Goal: Task Accomplishment & Management: Manage account settings

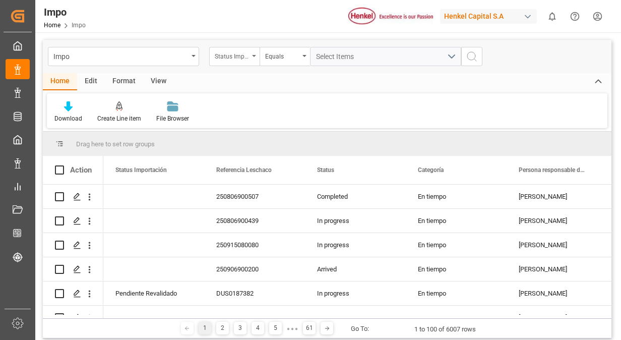
click at [255, 59] on div "Status Importación" at bounding box center [234, 56] width 50 height 19
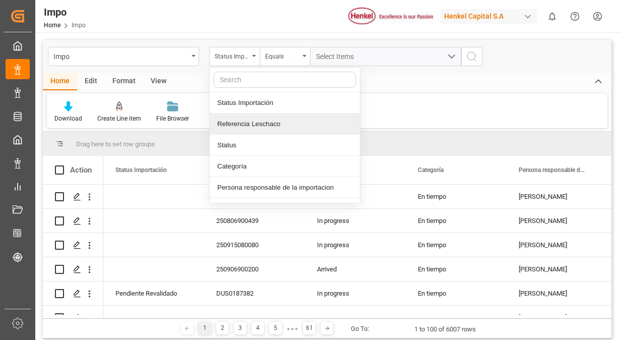
click at [269, 126] on div "Referencia Leschaco" at bounding box center [285, 123] width 150 height 21
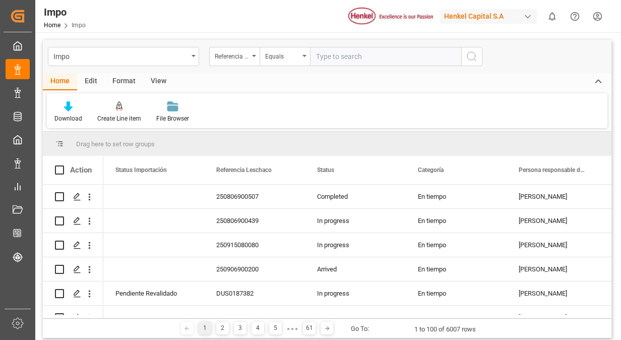
click at [357, 61] on input "text" at bounding box center [385, 56] width 151 height 19
type input "250806900433"
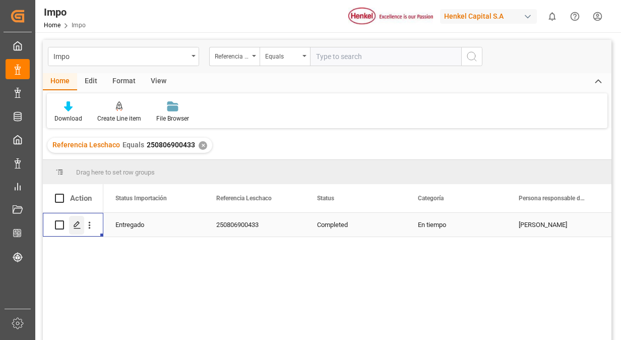
click at [77, 227] on icon "Press SPACE to select this row." at bounding box center [77, 225] width 8 height 8
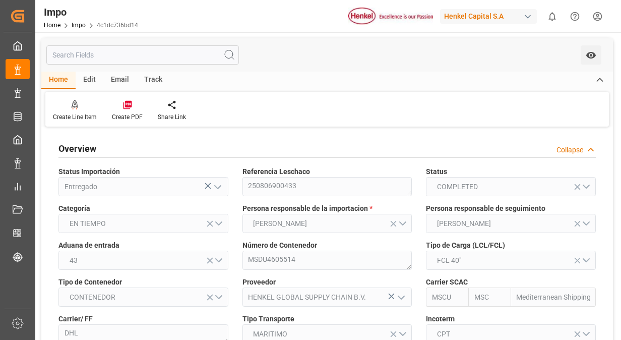
type input "MSC"
type input "Mediterranean Shipping Company"
type input "3"
type input "50"
type input "14"
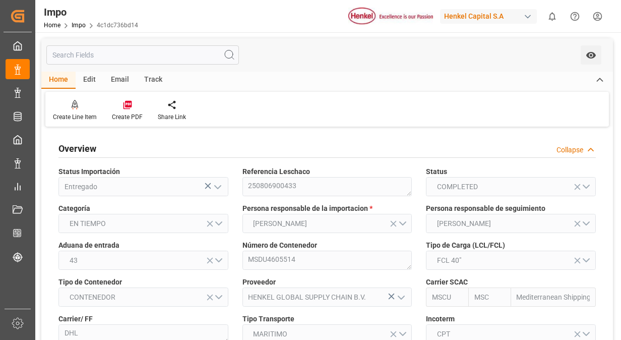
type input "[DATE]"
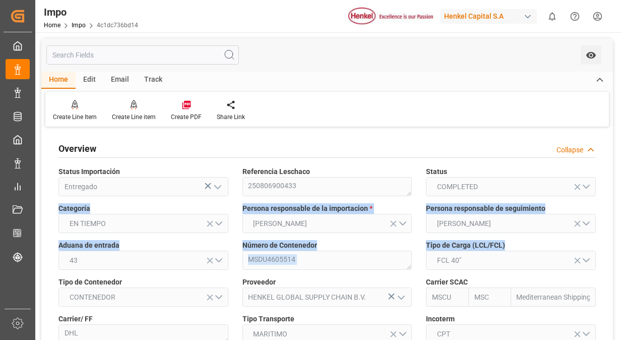
drag, startPoint x: 610, startPoint y: 191, endPoint x: 606, endPoint y: 265, distance: 73.2
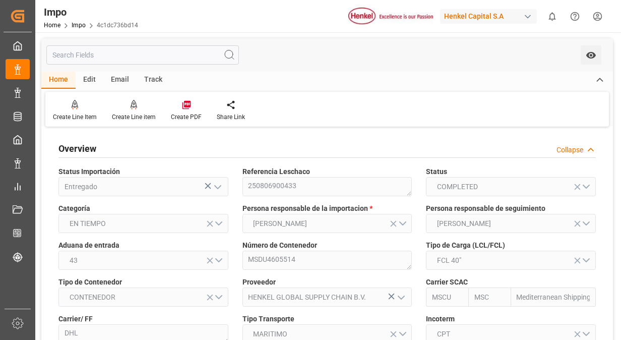
click at [456, 149] on div "Overview Collapse" at bounding box center [326, 147] width 537 height 19
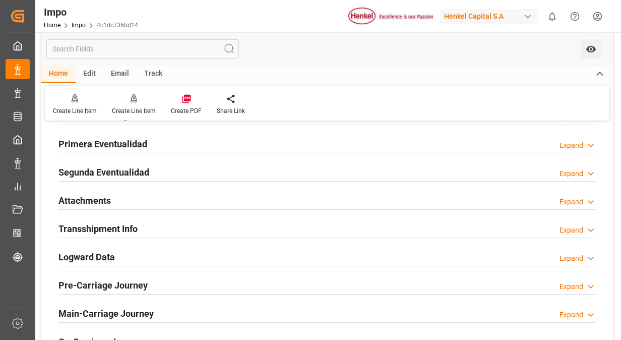
scroll to position [585, 0]
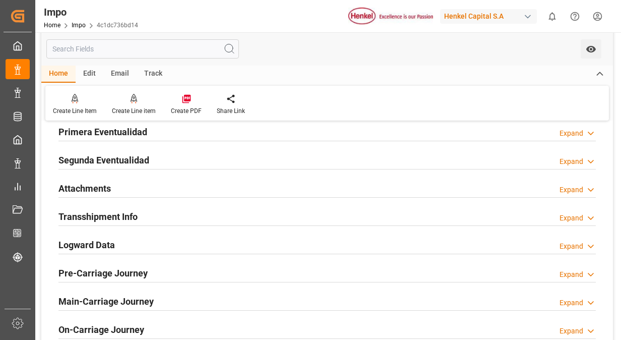
click at [133, 128] on h2 "Primera Eventualidad" at bounding box center [102, 132] width 89 height 14
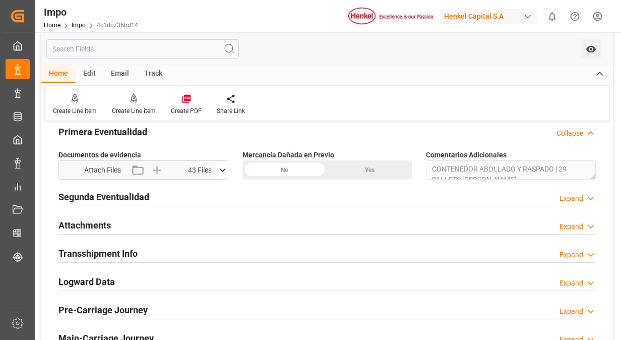
click at [225, 170] on icon at bounding box center [222, 170] width 11 height 11
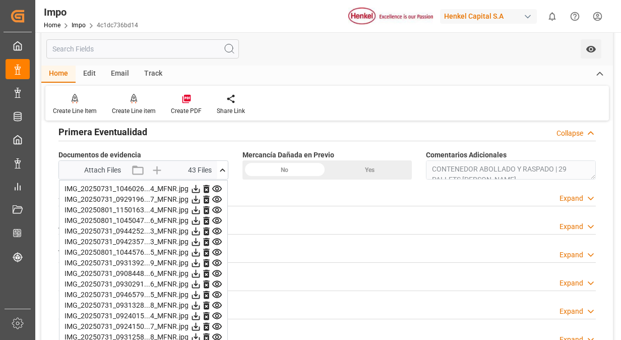
click at [219, 185] on icon at bounding box center [217, 188] width 10 height 7
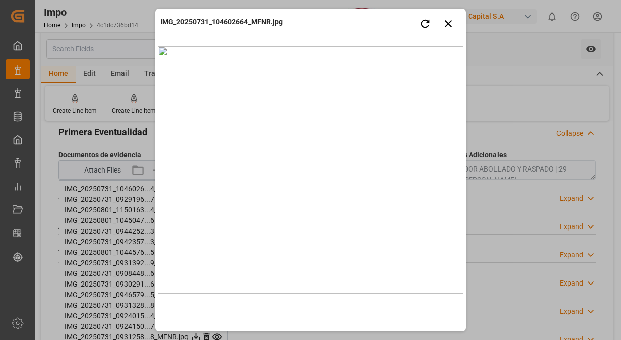
click at [378, 22] on div "IMG_20250731_104602664_MFNR.jpg Retry Close preview" at bounding box center [310, 25] width 305 height 28
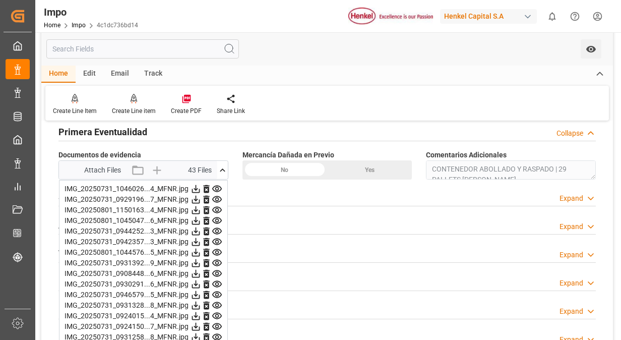
click at [217, 194] on icon at bounding box center [217, 199] width 11 height 11
click at [217, 207] on icon at bounding box center [217, 210] width 10 height 7
click at [219, 220] on icon at bounding box center [217, 220] width 10 height 7
click at [78, 25] on link "Impo" at bounding box center [79, 25] width 14 height 7
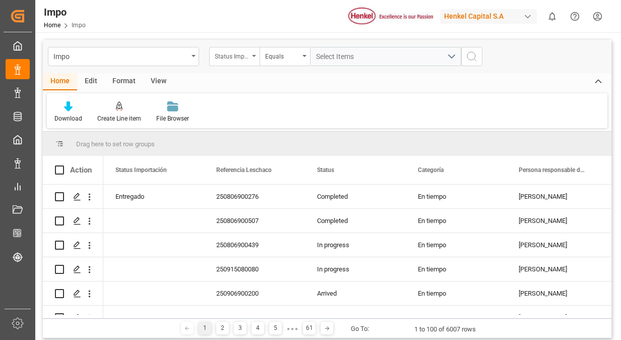
click at [239, 56] on div "Status Importación" at bounding box center [232, 55] width 34 height 12
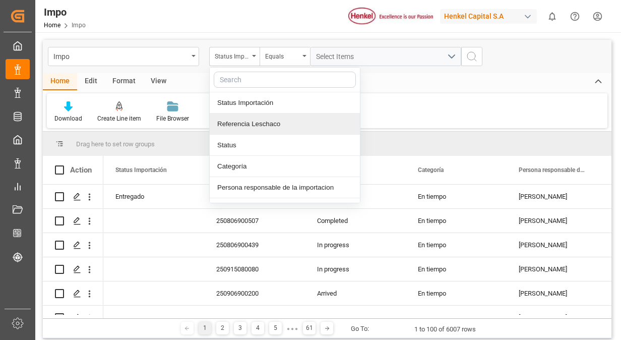
click at [288, 127] on div "Referencia Leschaco" at bounding box center [285, 123] width 150 height 21
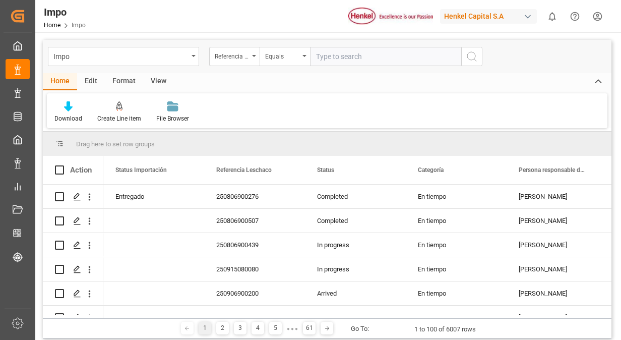
click at [356, 56] on input "text" at bounding box center [385, 56] width 151 height 19
type input "250806900417"
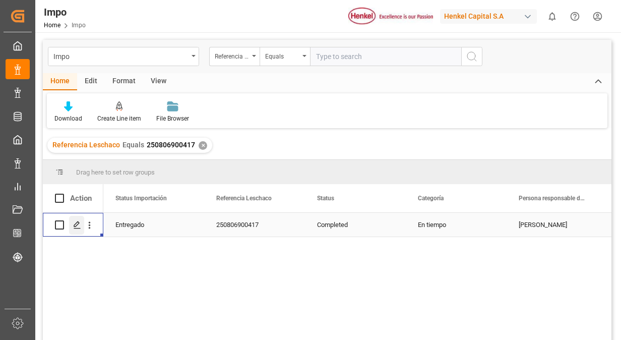
click at [77, 227] on icon "Press SPACE to select this row." at bounding box center [77, 225] width 8 height 8
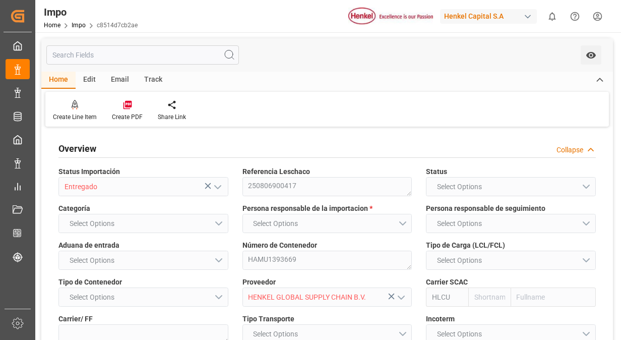
type input "Hapag [PERSON_NAME]"
type input "Hapag [PERSON_NAME] Aktiengesellschaft"
type input "2"
type input "40"
type input "20"
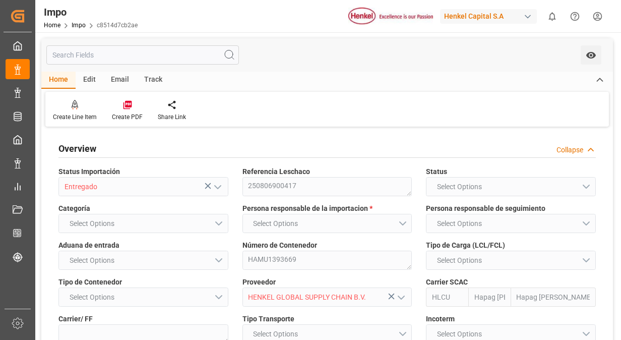
type input "[DATE]"
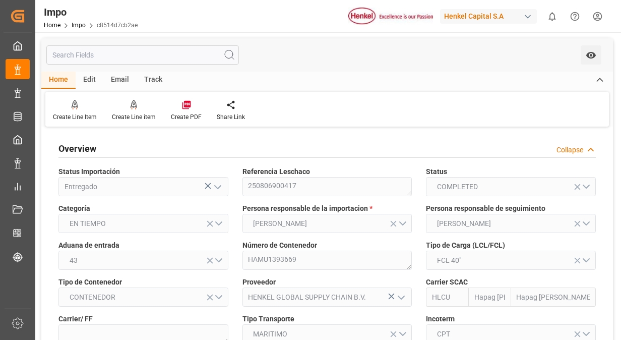
click at [236, 241] on div "Número de Contenedor HAMU1393669" at bounding box center [327, 254] width 184 height 37
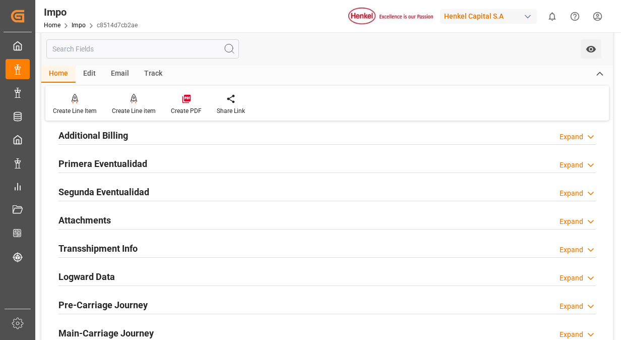
scroll to position [806, 0]
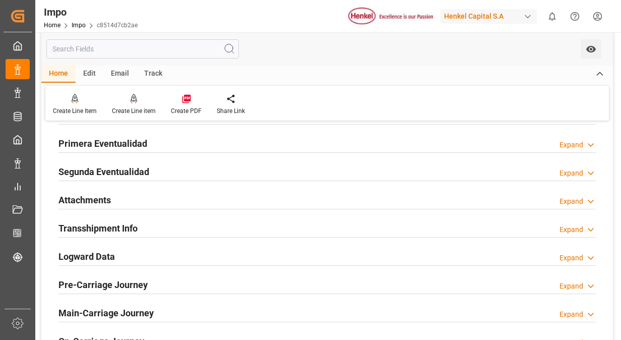
click at [127, 134] on div "Primera Eventualidad" at bounding box center [102, 142] width 89 height 19
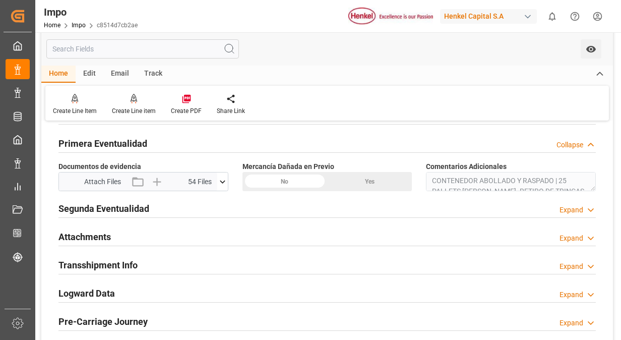
click at [222, 181] on icon at bounding box center [222, 181] width 11 height 11
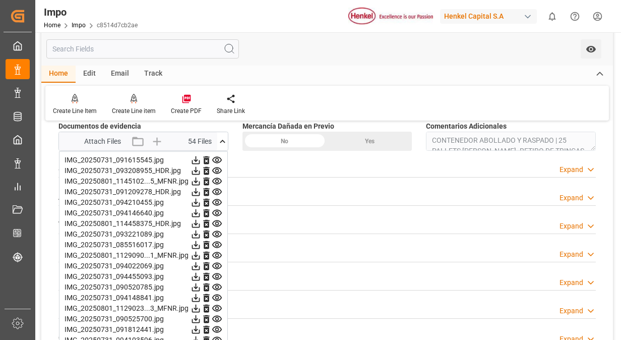
scroll to position [867, 0]
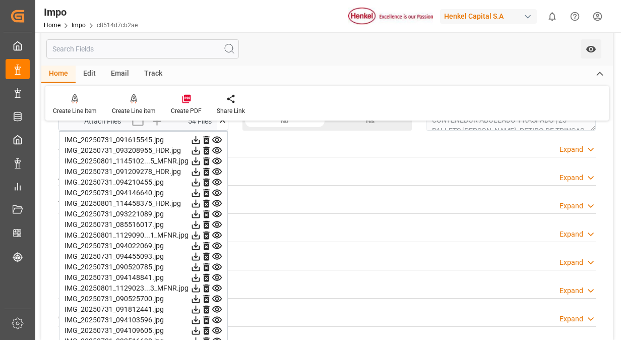
click at [219, 135] on icon at bounding box center [217, 140] width 11 height 11
click at [219, 148] on icon at bounding box center [217, 150] width 10 height 7
click at [219, 158] on icon at bounding box center [217, 161] width 10 height 7
click at [219, 170] on icon at bounding box center [217, 171] width 11 height 11
click at [214, 170] on icon at bounding box center [217, 171] width 10 height 7
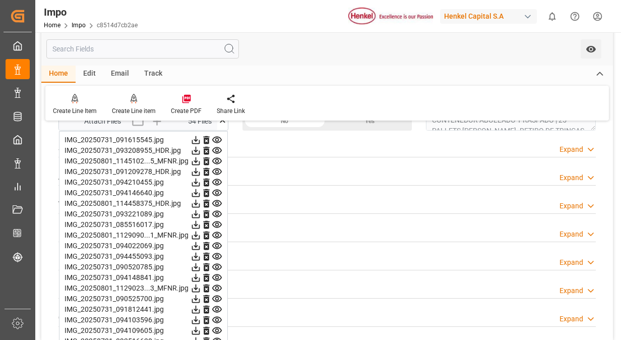
click at [218, 181] on icon at bounding box center [217, 182] width 11 height 11
click at [221, 187] on icon at bounding box center [217, 192] width 11 height 11
click at [215, 188] on icon at bounding box center [217, 192] width 11 height 11
click at [218, 205] on icon at bounding box center [217, 203] width 11 height 11
click at [217, 210] on icon at bounding box center [217, 214] width 11 height 11
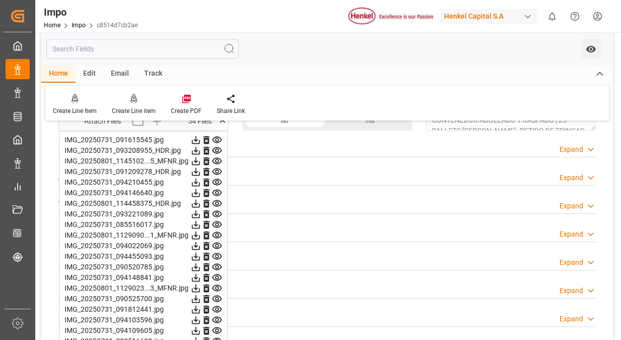
click at [217, 219] on icon at bounding box center [217, 224] width 11 height 11
click at [217, 231] on icon at bounding box center [217, 235] width 11 height 11
click at [217, 240] on icon at bounding box center [217, 245] width 11 height 11
click at [217, 253] on icon at bounding box center [217, 256] width 11 height 11
click at [217, 264] on icon at bounding box center [217, 267] width 10 height 7
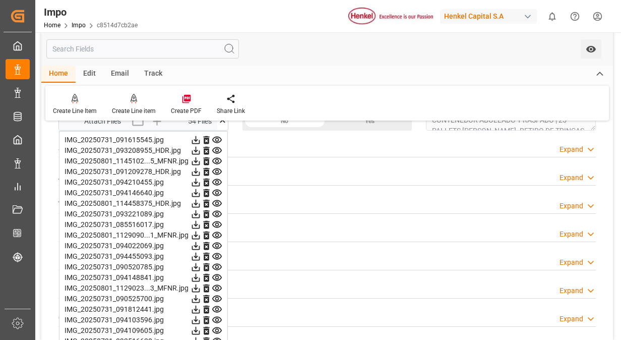
click at [215, 252] on icon at bounding box center [217, 256] width 11 height 11
click at [217, 267] on icon at bounding box center [217, 267] width 11 height 11
click at [217, 274] on icon at bounding box center [217, 277] width 11 height 11
click at [218, 284] on icon at bounding box center [217, 288] width 11 height 11
click at [218, 295] on icon at bounding box center [217, 298] width 10 height 7
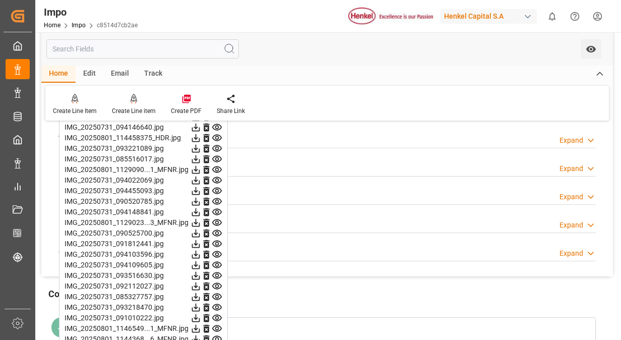
scroll to position [947, 0]
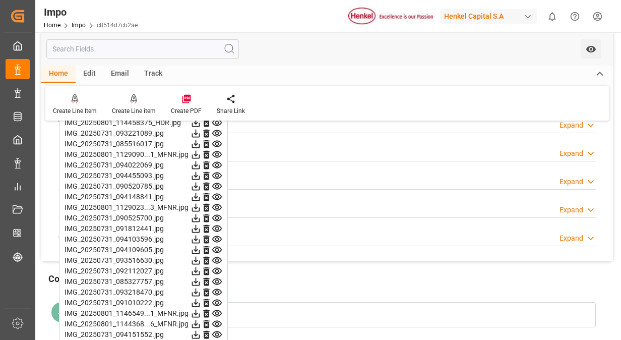
click at [216, 162] on icon at bounding box center [217, 165] width 10 height 7
click at [216, 173] on icon at bounding box center [217, 175] width 10 height 7
click at [216, 185] on icon at bounding box center [217, 186] width 11 height 11
click at [216, 194] on icon at bounding box center [217, 196] width 11 height 11
click at [217, 204] on icon at bounding box center [217, 207] width 11 height 11
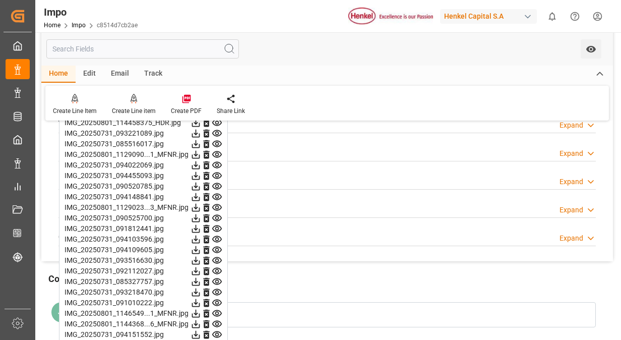
click at [217, 215] on icon at bounding box center [217, 218] width 11 height 11
click at [217, 225] on icon at bounding box center [217, 228] width 11 height 11
click at [218, 234] on icon at bounding box center [217, 239] width 11 height 11
click at [218, 246] on icon at bounding box center [217, 249] width 10 height 7
click at [216, 257] on icon at bounding box center [217, 260] width 11 height 11
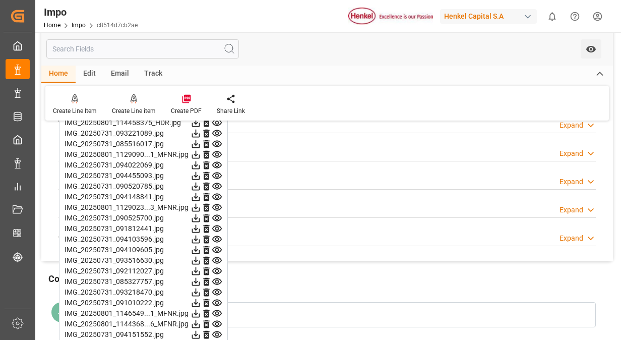
click at [218, 268] on icon at bounding box center [217, 271] width 10 height 7
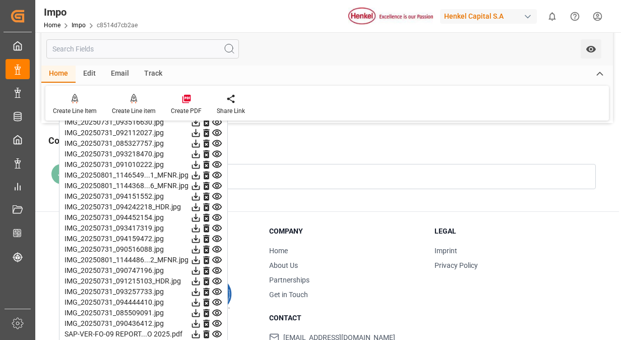
scroll to position [1088, 0]
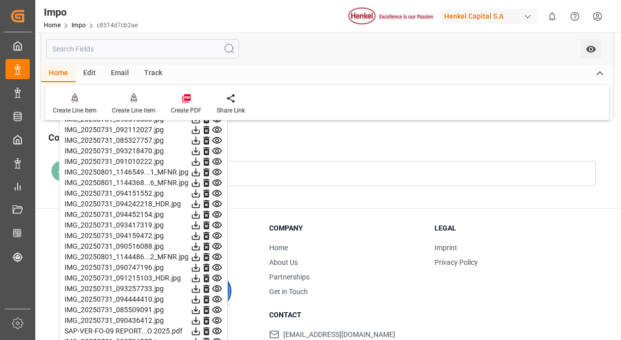
click at [218, 137] on icon at bounding box center [217, 140] width 11 height 11
click at [217, 148] on icon at bounding box center [217, 151] width 11 height 11
click at [216, 135] on icon at bounding box center [217, 140] width 11 height 11
click at [218, 159] on icon at bounding box center [217, 161] width 11 height 11
click at [218, 169] on icon at bounding box center [217, 172] width 10 height 7
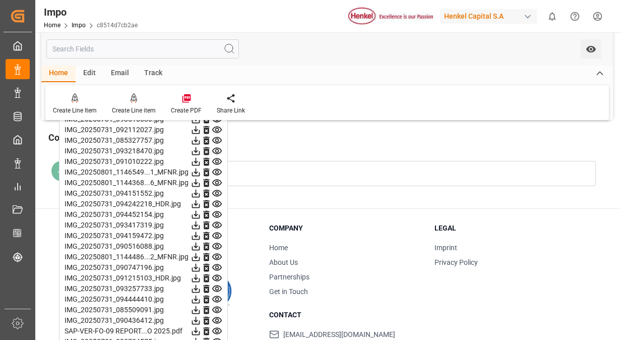
click at [215, 222] on icon at bounding box center [217, 225] width 10 height 7
click at [216, 235] on icon at bounding box center [217, 235] width 10 height 7
click at [215, 254] on icon at bounding box center [217, 256] width 11 height 11
click at [216, 190] on icon at bounding box center [217, 193] width 10 height 7
click at [217, 158] on icon at bounding box center [217, 161] width 11 height 11
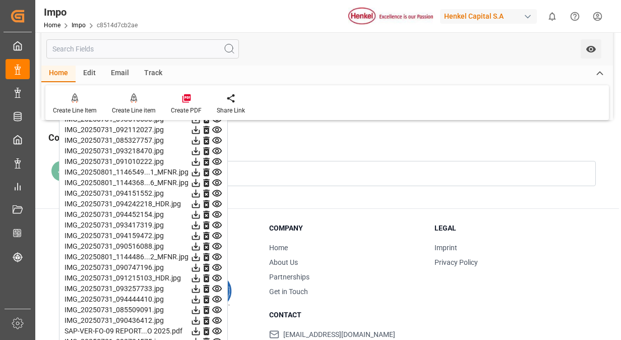
click at [218, 171] on icon at bounding box center [217, 172] width 11 height 11
click at [218, 179] on icon at bounding box center [217, 182] width 10 height 7
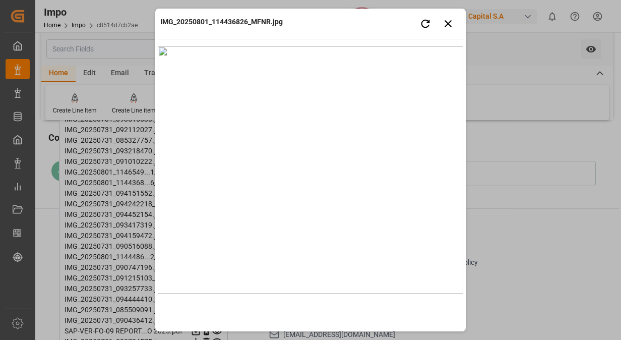
click at [218, 177] on img at bounding box center [310, 169] width 305 height 247
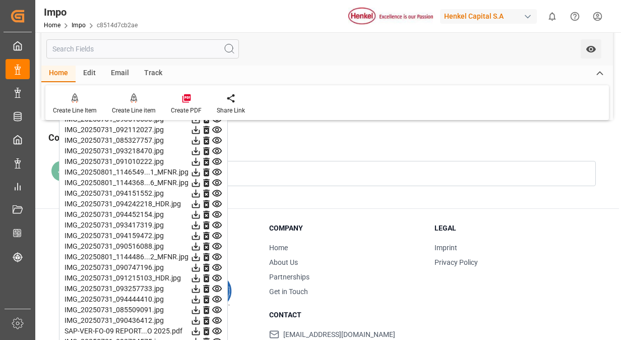
click at [218, 194] on icon at bounding box center [217, 193] width 11 height 11
click at [217, 201] on icon at bounding box center [217, 204] width 11 height 11
click at [217, 211] on icon at bounding box center [217, 214] width 11 height 11
click at [217, 221] on icon at bounding box center [217, 225] width 11 height 11
click at [217, 232] on icon at bounding box center [217, 235] width 11 height 11
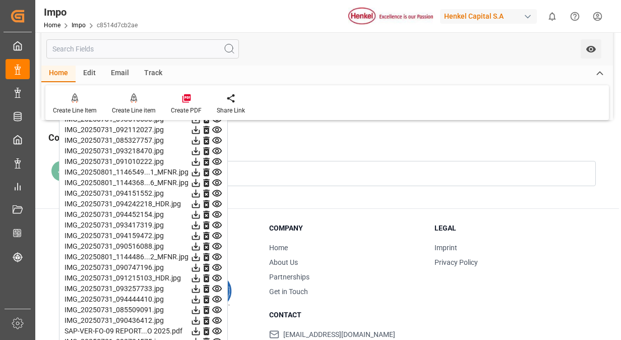
click at [217, 243] on icon at bounding box center [217, 246] width 10 height 7
click at [217, 253] on icon at bounding box center [217, 256] width 11 height 11
click at [217, 265] on icon at bounding box center [217, 267] width 11 height 11
click at [217, 274] on icon at bounding box center [217, 278] width 11 height 11
click at [217, 288] on icon at bounding box center [217, 288] width 10 height 7
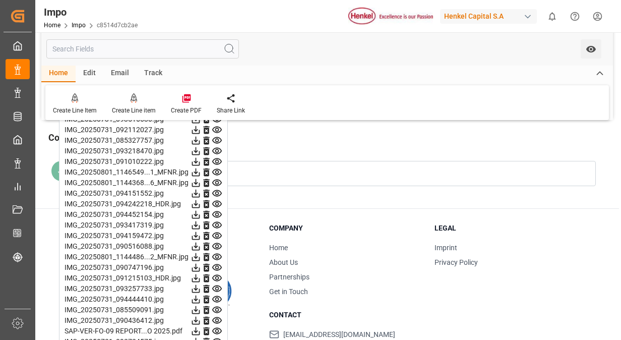
click at [217, 296] on icon at bounding box center [217, 299] width 10 height 7
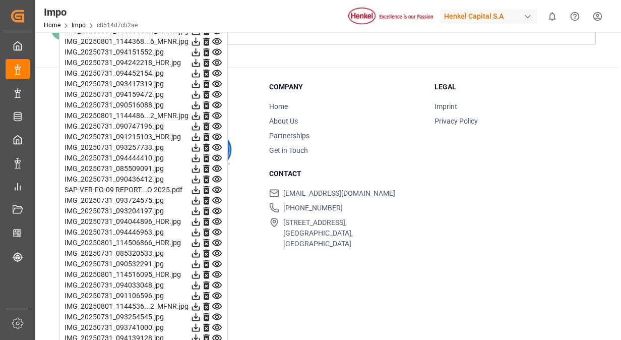
scroll to position [1234, 0]
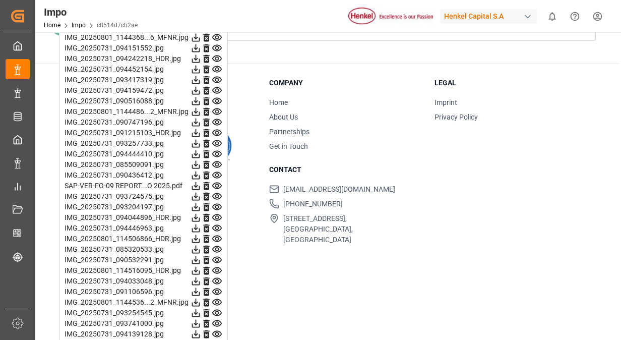
click at [219, 163] on icon at bounding box center [217, 164] width 11 height 11
click at [217, 182] on icon at bounding box center [217, 185] width 10 height 7
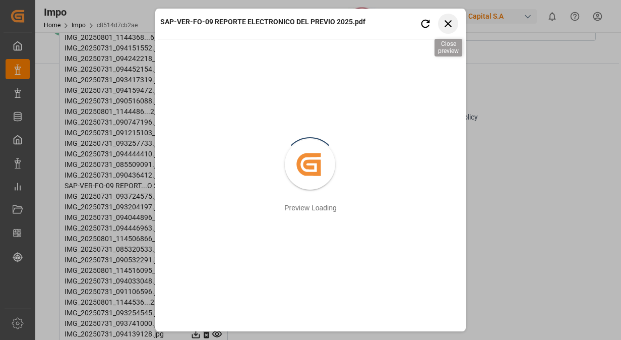
click at [450, 27] on icon "button" at bounding box center [448, 23] width 13 height 13
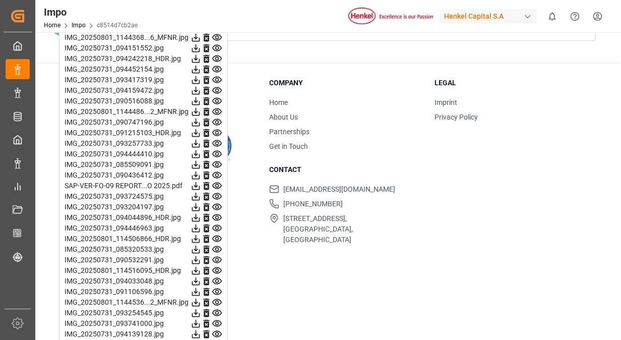
click at [220, 193] on icon at bounding box center [217, 196] width 11 height 11
click at [219, 204] on icon at bounding box center [217, 207] width 10 height 7
click at [216, 217] on icon at bounding box center [217, 217] width 10 height 7
click at [217, 223] on icon at bounding box center [217, 228] width 11 height 11
click at [217, 234] on icon at bounding box center [217, 238] width 11 height 11
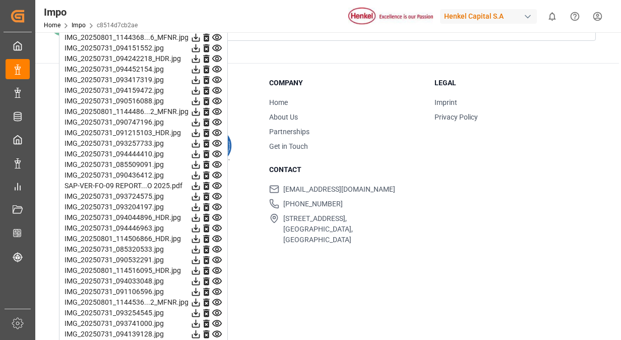
click at [218, 246] on icon at bounding box center [217, 249] width 10 height 7
click at [218, 256] on icon at bounding box center [217, 259] width 10 height 7
click at [218, 269] on icon at bounding box center [217, 270] width 10 height 7
click at [217, 276] on icon at bounding box center [217, 281] width 11 height 11
click at [218, 288] on icon at bounding box center [217, 291] width 10 height 7
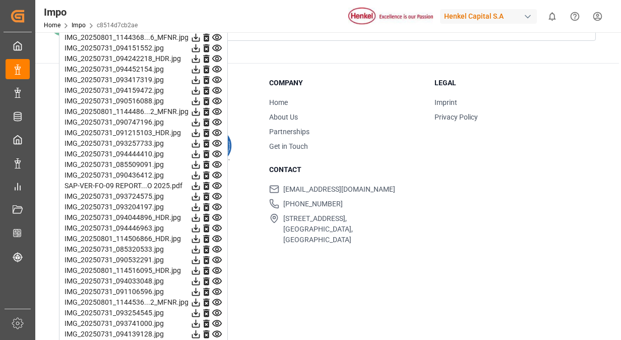
click at [219, 298] on icon at bounding box center [217, 302] width 11 height 11
click at [218, 278] on icon at bounding box center [217, 281] width 10 height 7
click at [219, 288] on icon at bounding box center [217, 291] width 10 height 7
click at [219, 297] on icon at bounding box center [217, 302] width 11 height 11
click at [218, 309] on icon at bounding box center [217, 312] width 11 height 11
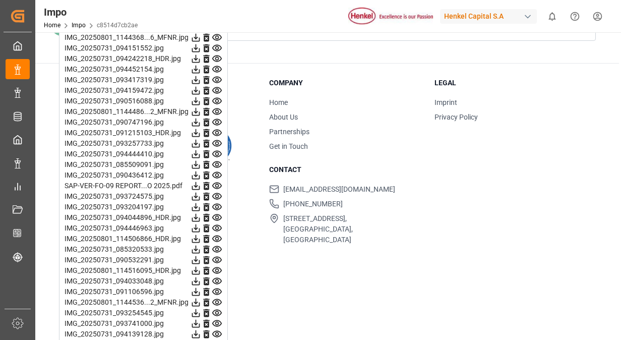
click at [218, 320] on icon at bounding box center [217, 323] width 10 height 7
click at [219, 329] on icon at bounding box center [217, 334] width 11 height 11
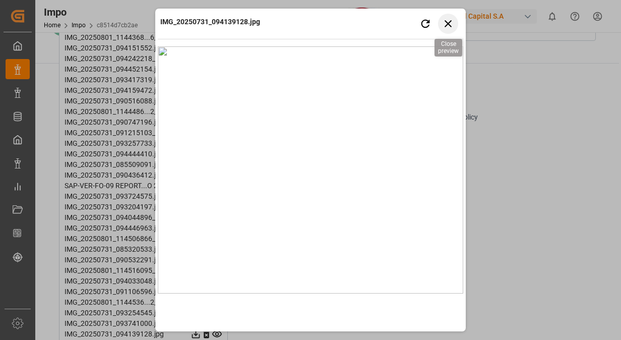
drag, startPoint x: 379, startPoint y: 26, endPoint x: 452, endPoint y: 17, distance: 73.1
click at [452, 17] on div "IMG_20250731_094139128.jpg Retry Close preview" at bounding box center [310, 25] width 305 height 28
click at [452, 17] on button "Close preview" at bounding box center [448, 24] width 20 height 20
